Goal: Task Accomplishment & Management: Use online tool/utility

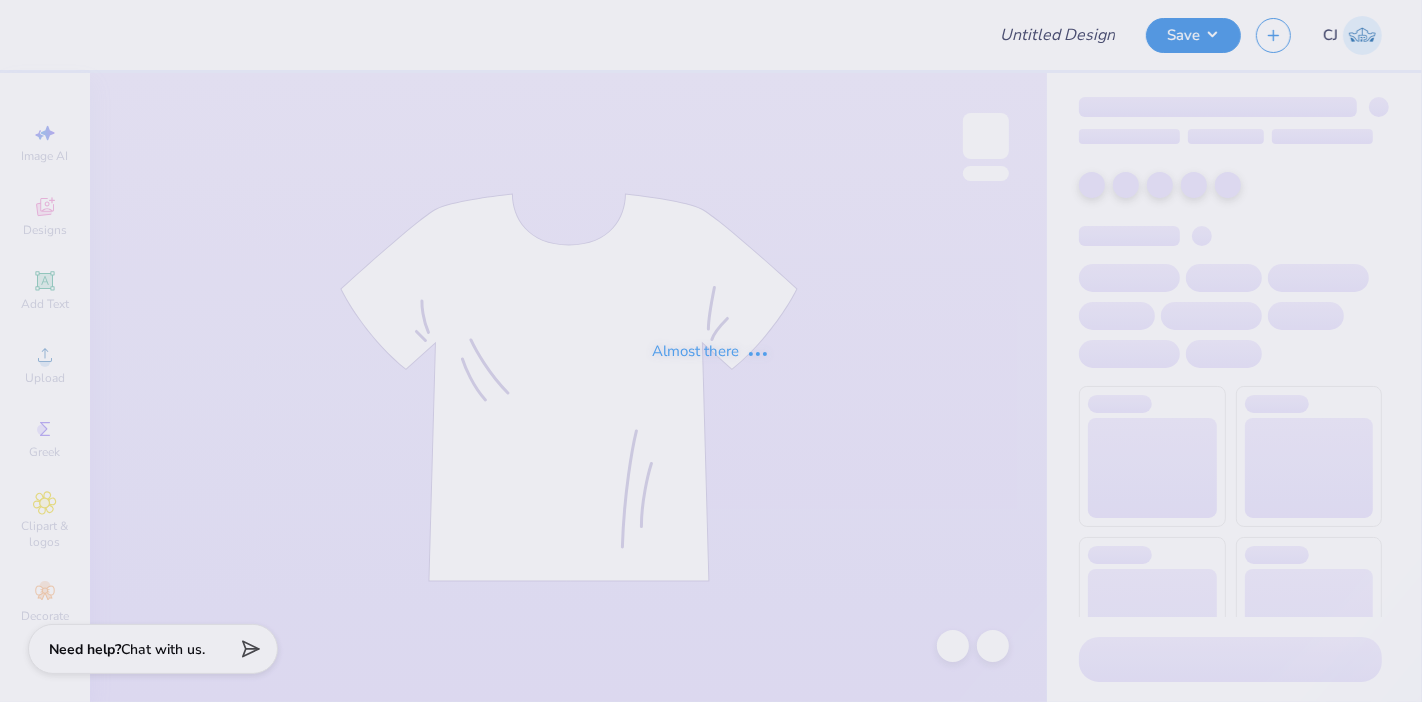
type input "AGD House Shirts"
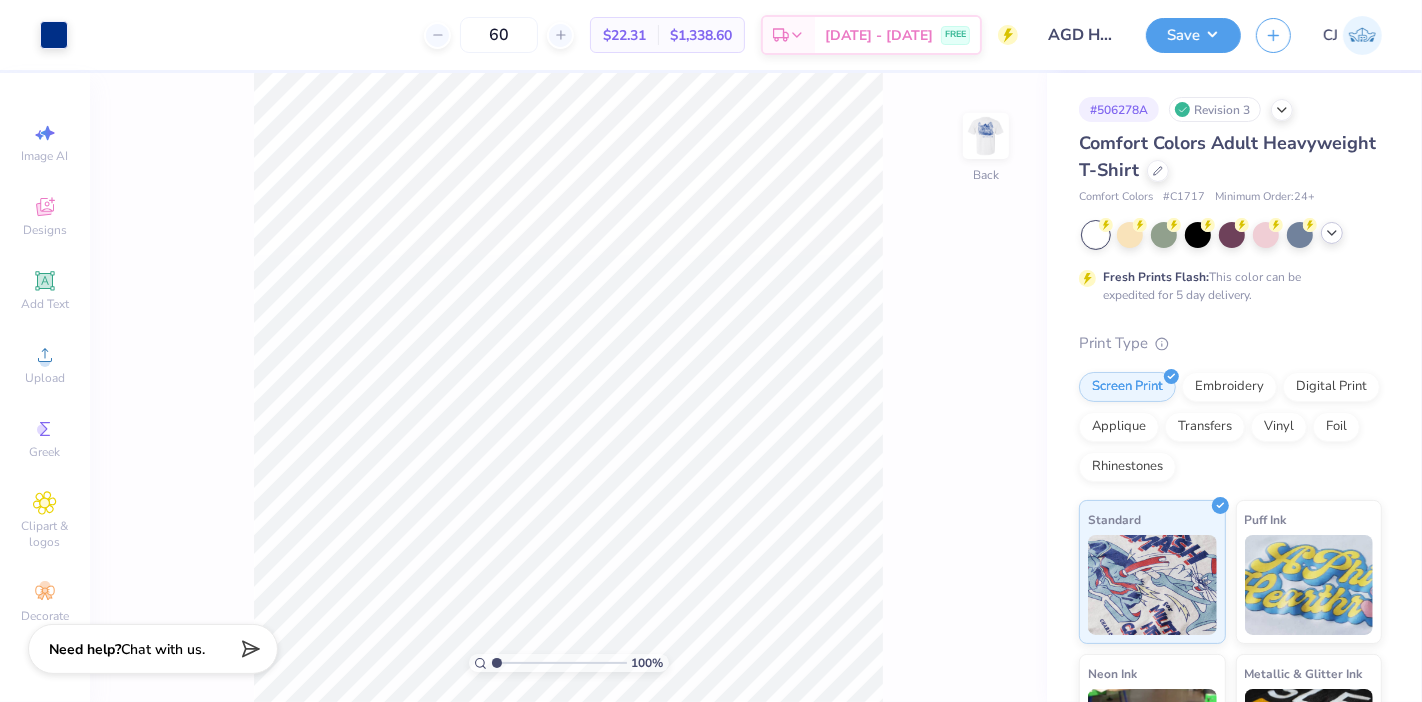
click at [1326, 228] on icon at bounding box center [1332, 233] width 16 height 16
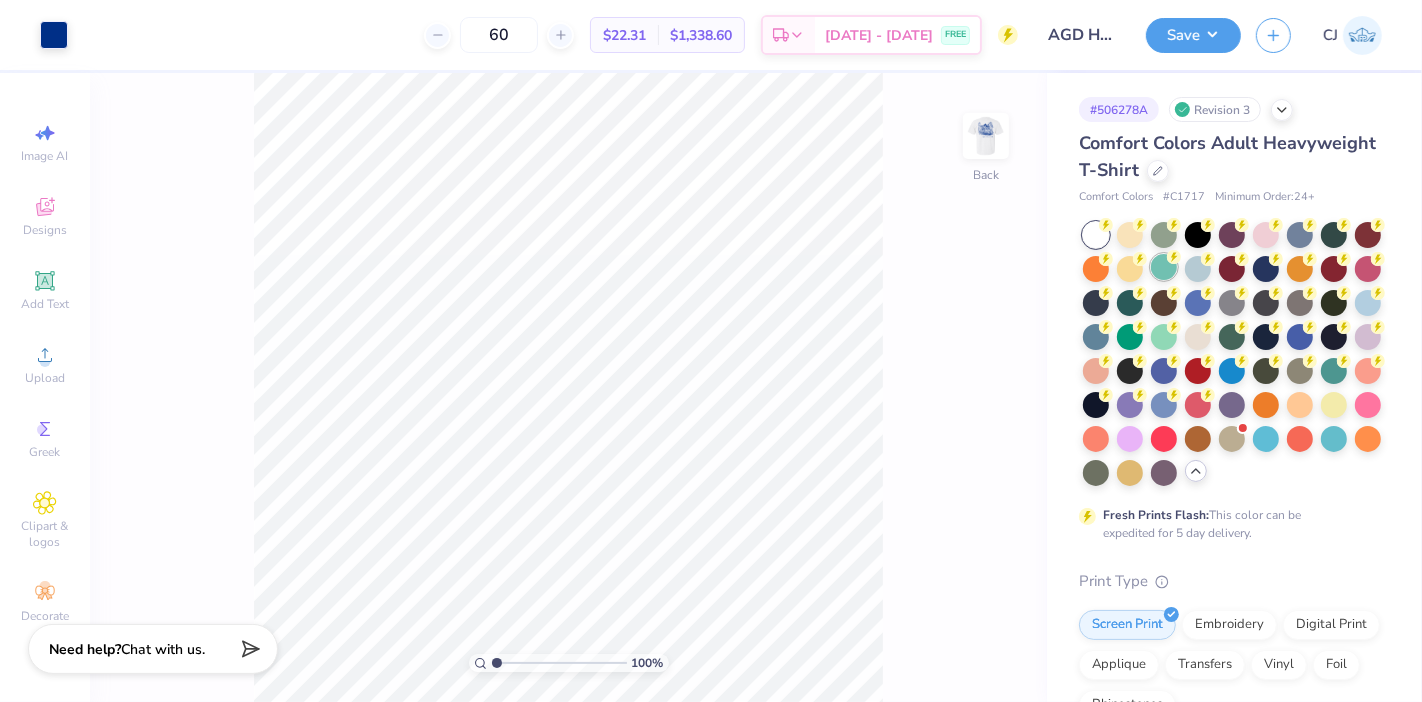
click at [1177, 265] on div at bounding box center [1164, 267] width 26 height 26
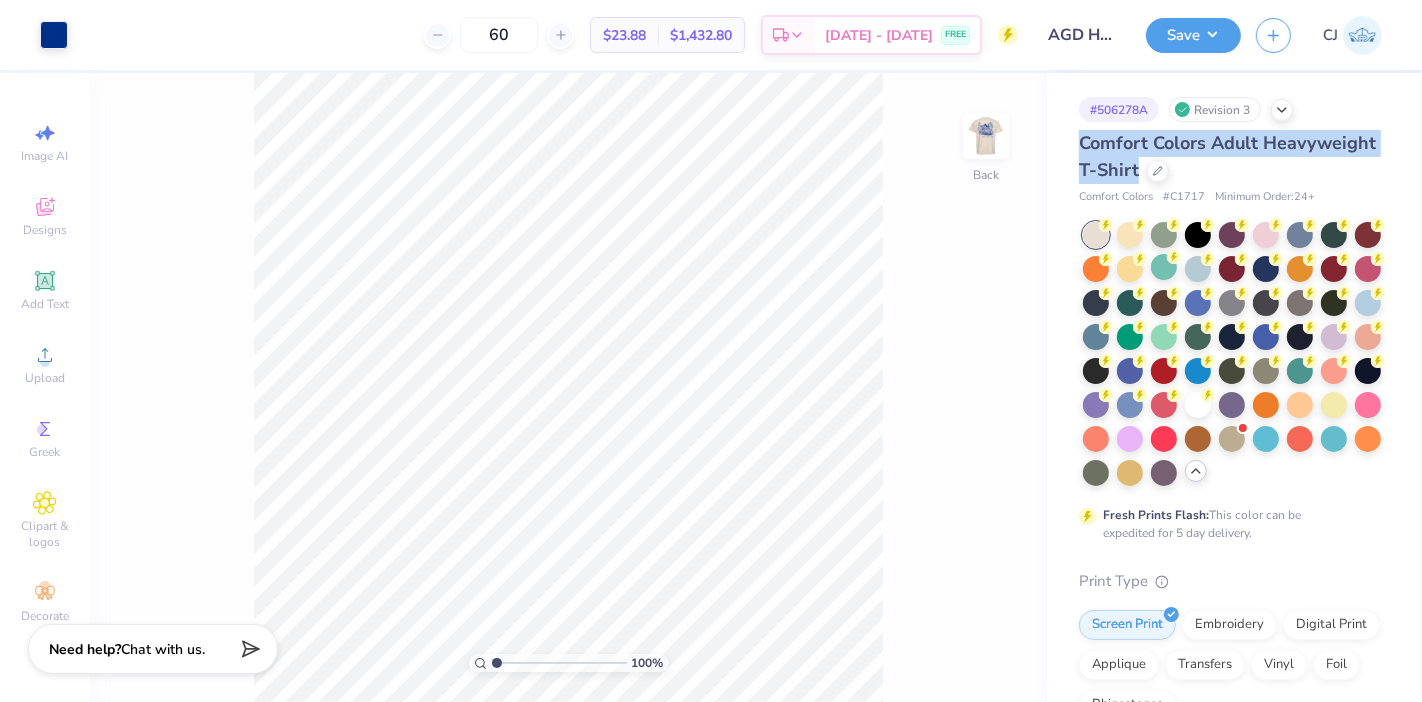
drag, startPoint x: 1073, startPoint y: 134, endPoint x: 1251, endPoint y: 175, distance: 182.7
click at [1251, 175] on div "# 506278A Revision 3 Comfort Colors Adult Heavyweight T-Shirt Comfort Colors # …" at bounding box center [1234, 631] width 375 height 1117
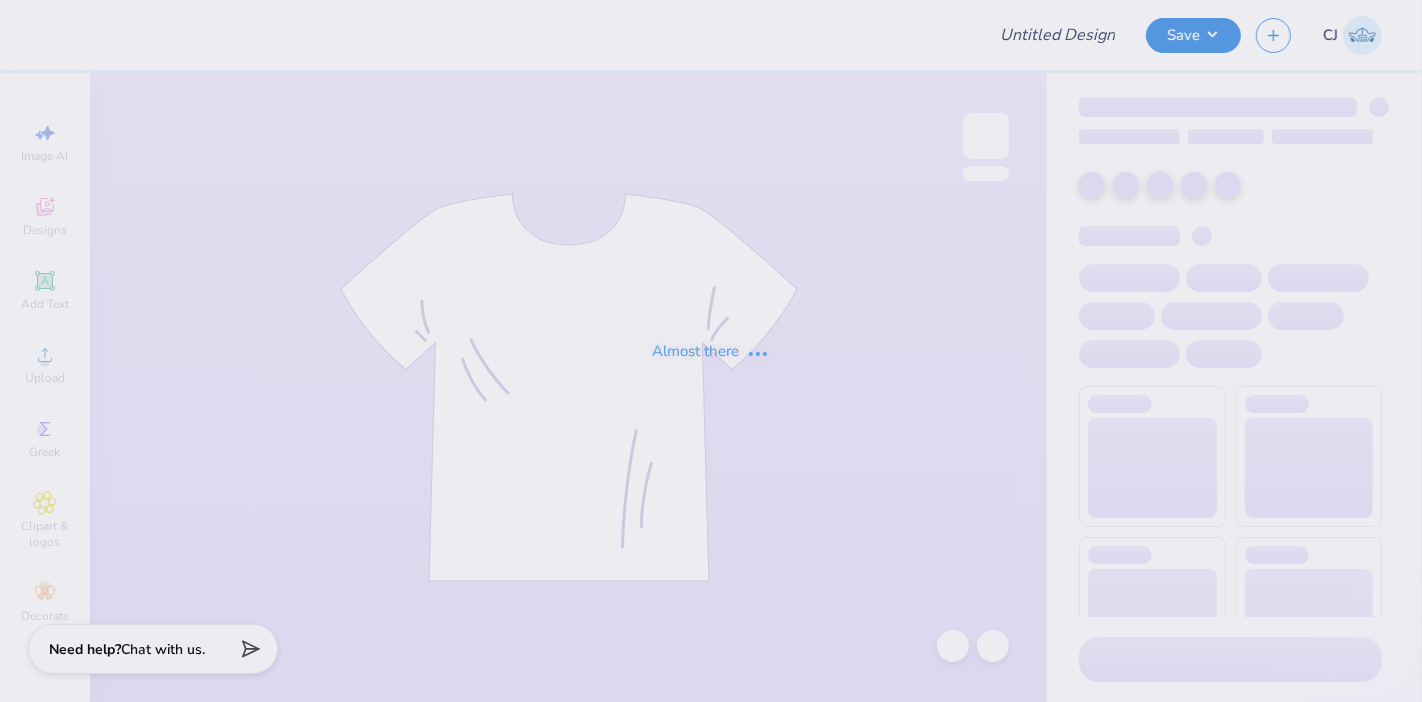
type input "AGD House Shirts"
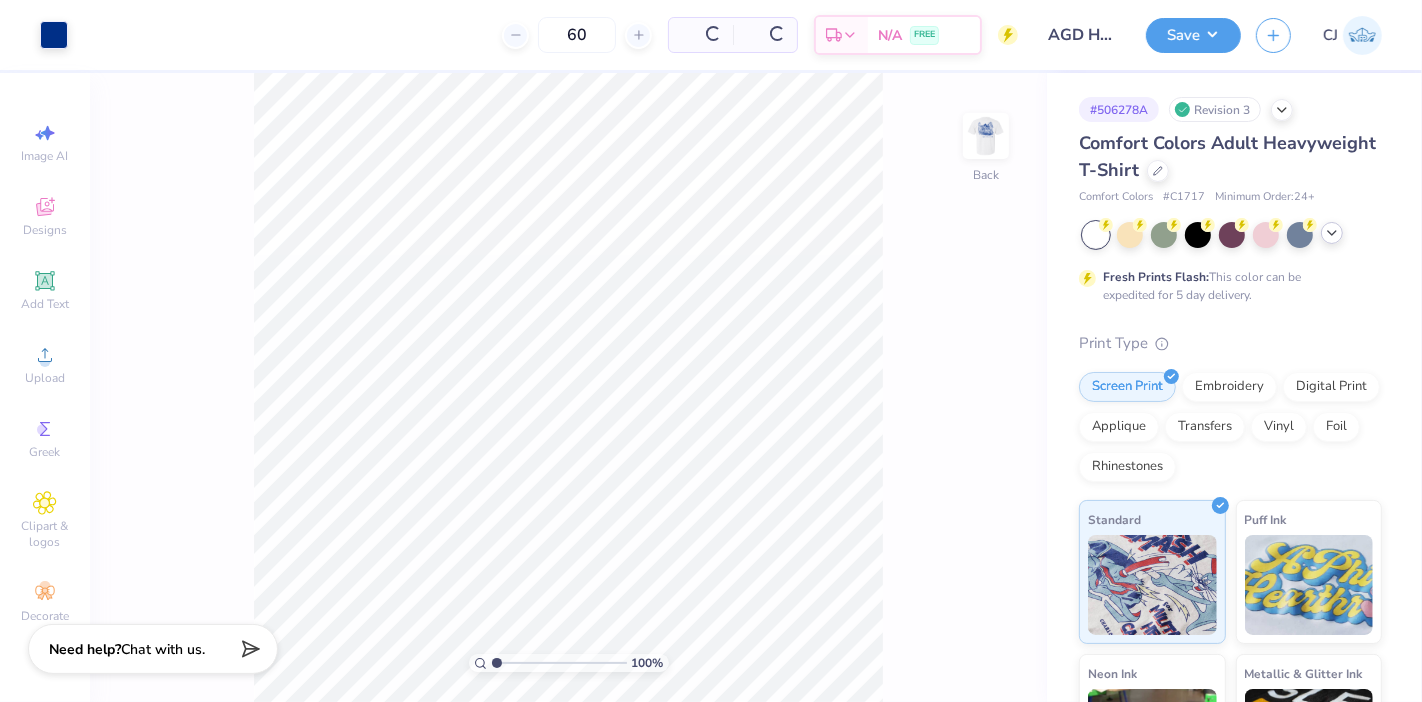
click at [1337, 234] on icon at bounding box center [1332, 233] width 16 height 16
